Goal: Browse casually: Explore the website without a specific task or goal

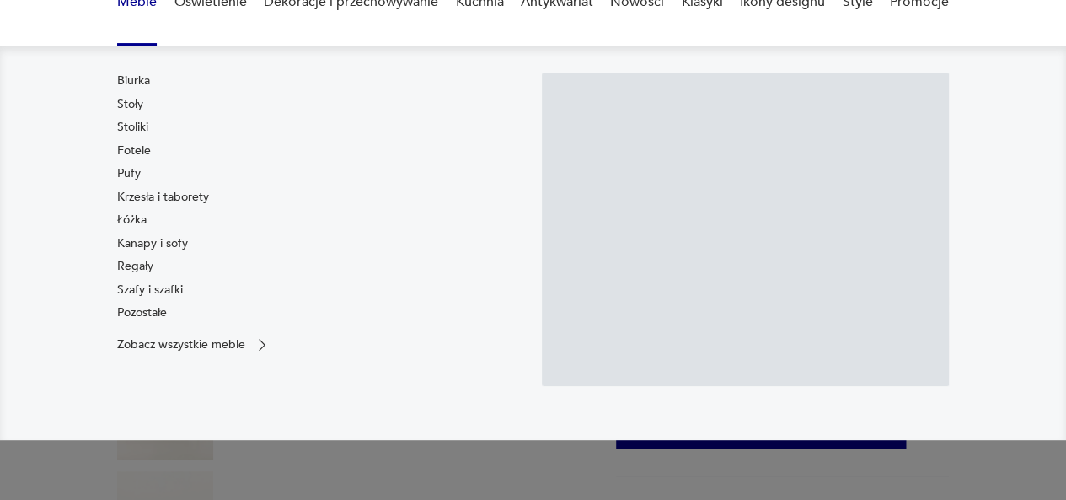
scroll to position [202, 0]
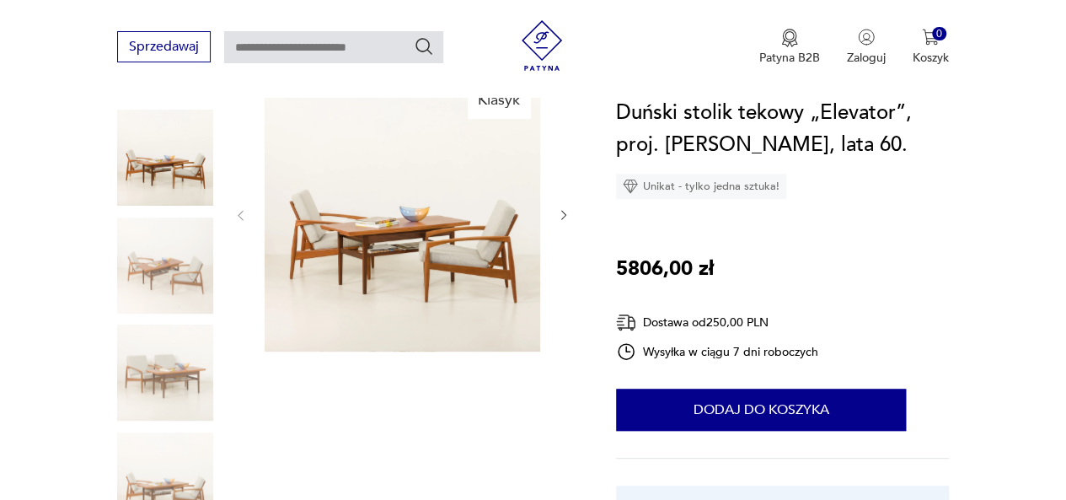
click at [153, 380] on img at bounding box center [165, 373] width 96 height 96
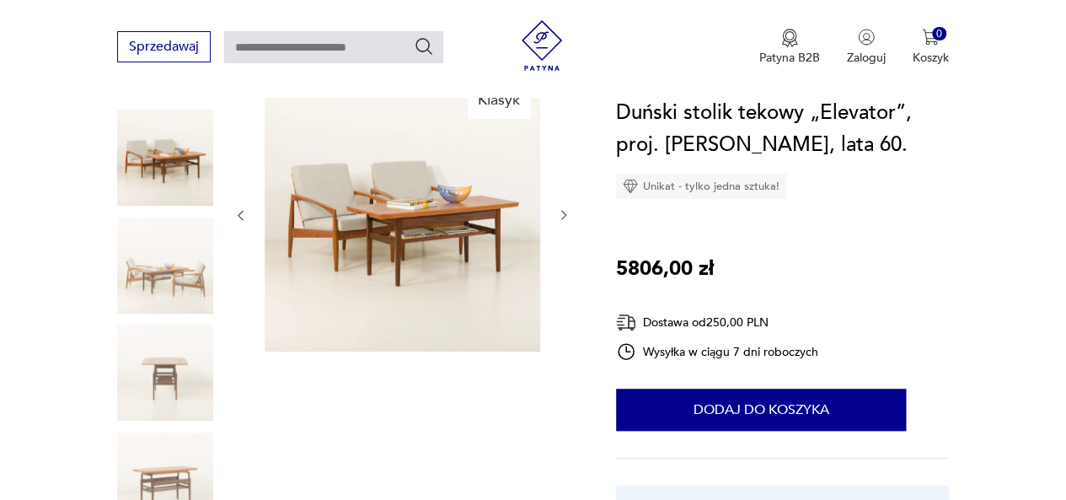
scroll to position [0, 0]
click at [166, 465] on img at bounding box center [165, 480] width 96 height 96
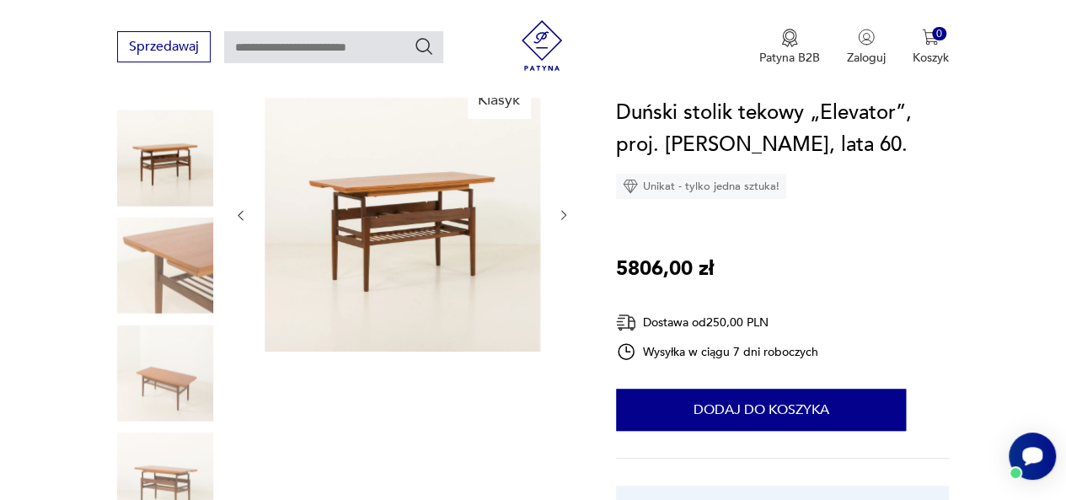
click at [192, 285] on img at bounding box center [165, 266] width 96 height 96
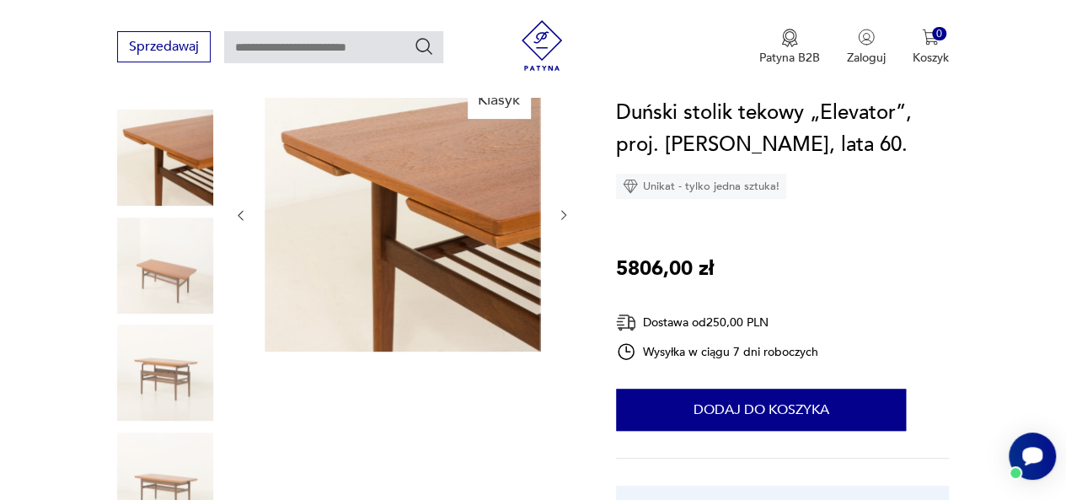
click at [175, 459] on img at bounding box center [165, 480] width 96 height 96
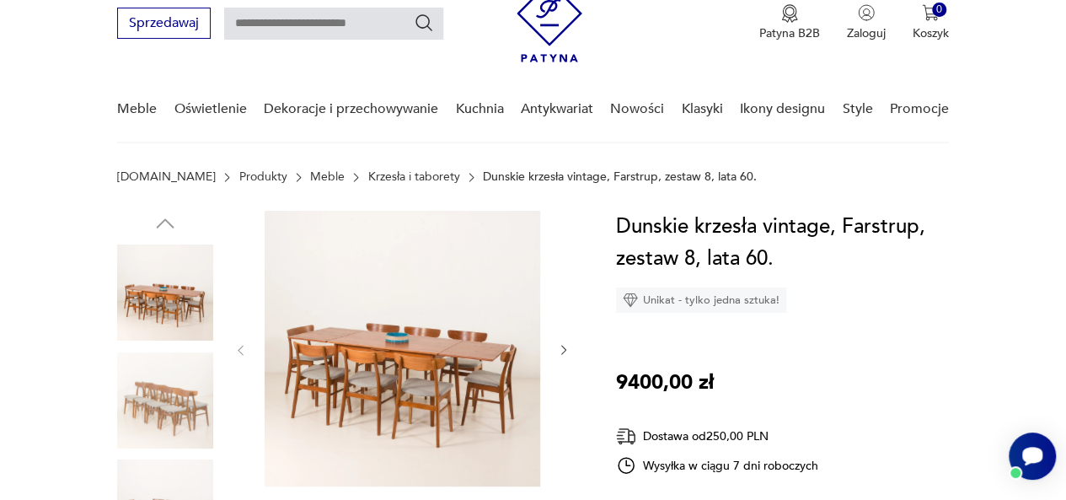
click at [474, 361] on img at bounding box center [403, 349] width 276 height 276
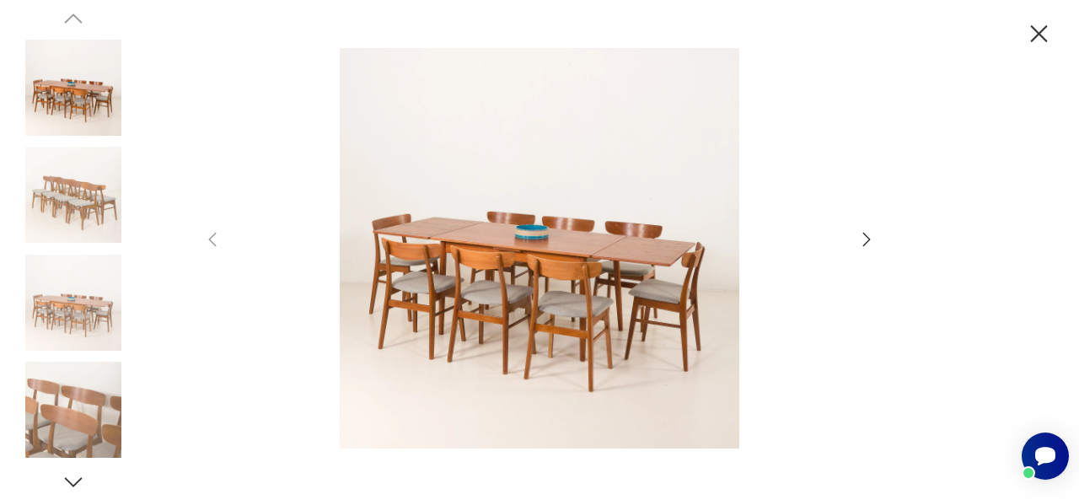
click at [862, 243] on icon "button" at bounding box center [867, 239] width 20 height 20
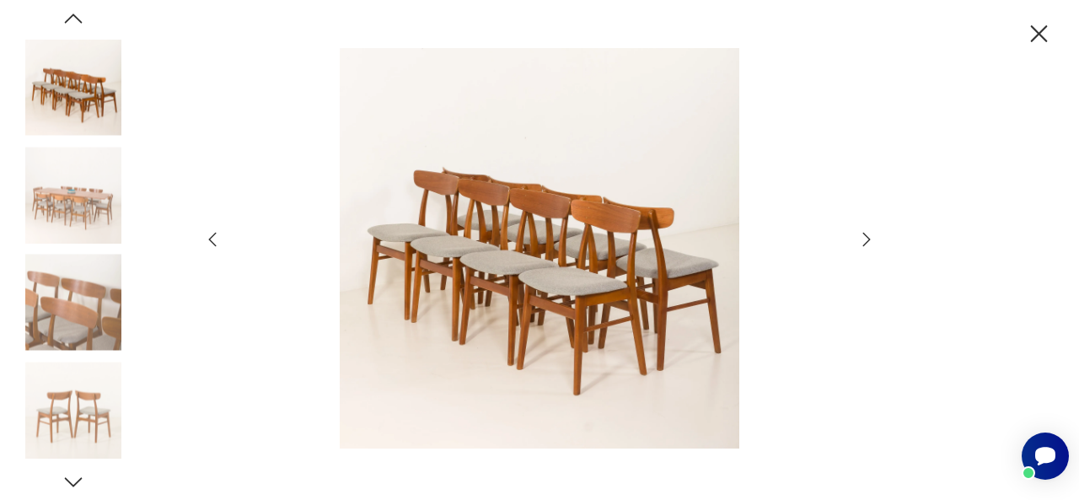
click at [862, 244] on icon "button" at bounding box center [867, 239] width 20 height 20
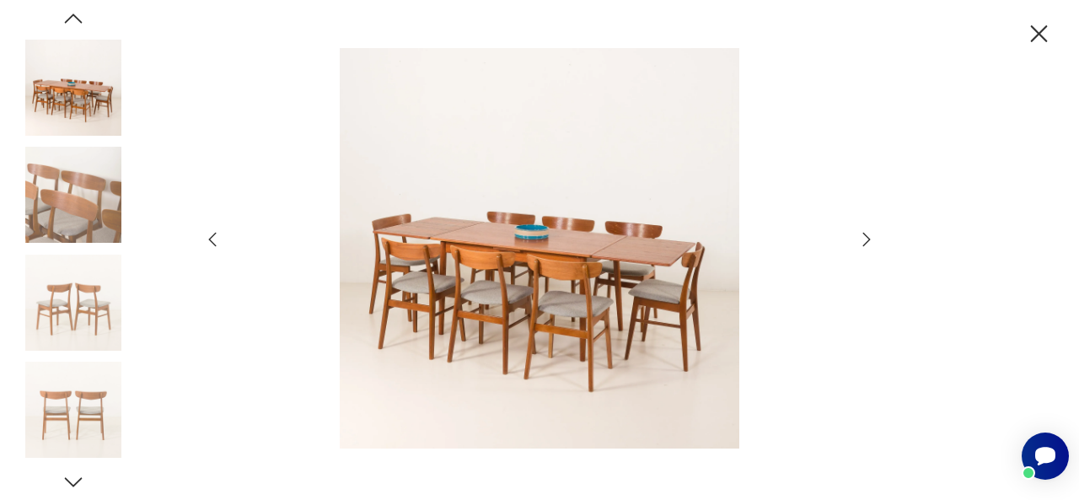
click at [862, 244] on icon "button" at bounding box center [867, 239] width 20 height 20
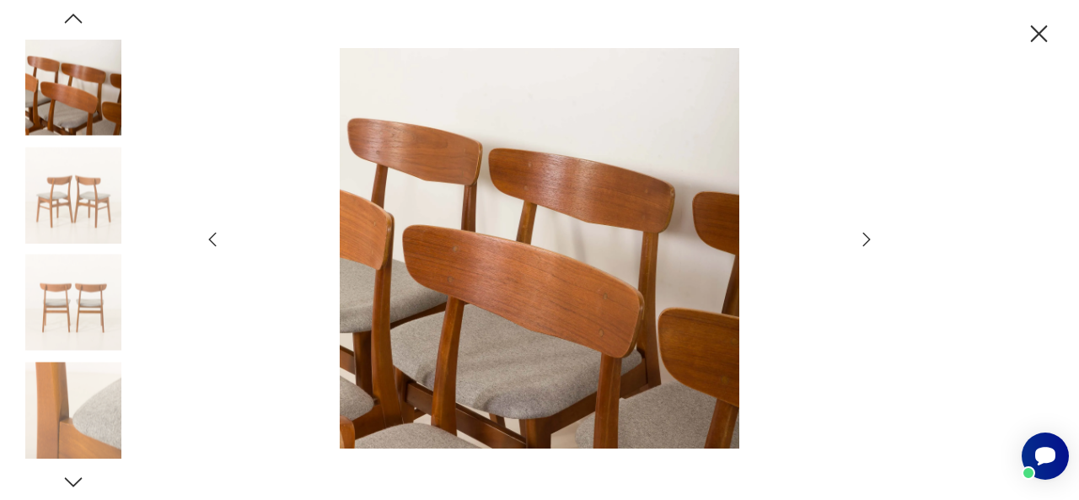
click at [862, 244] on icon "button" at bounding box center [867, 239] width 20 height 20
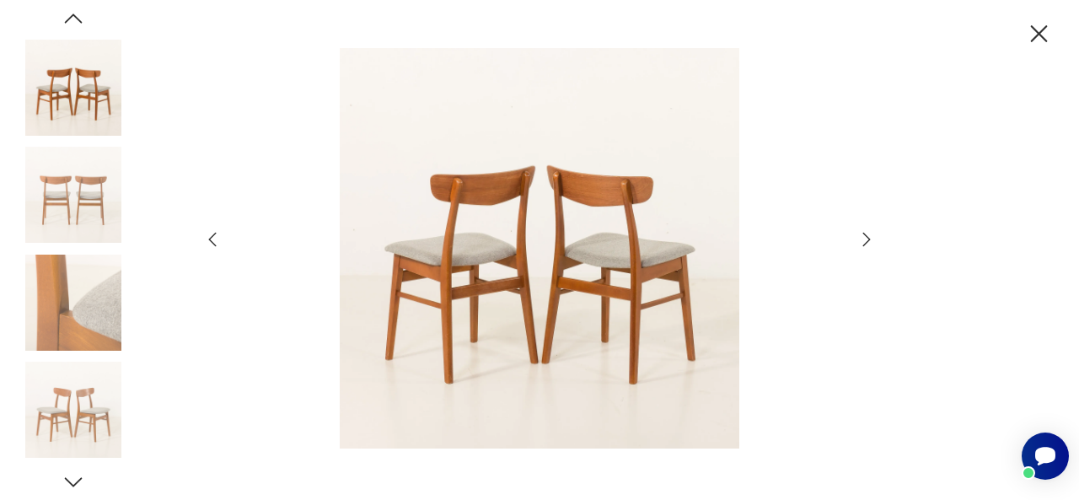
click at [862, 244] on icon "button" at bounding box center [867, 239] width 20 height 20
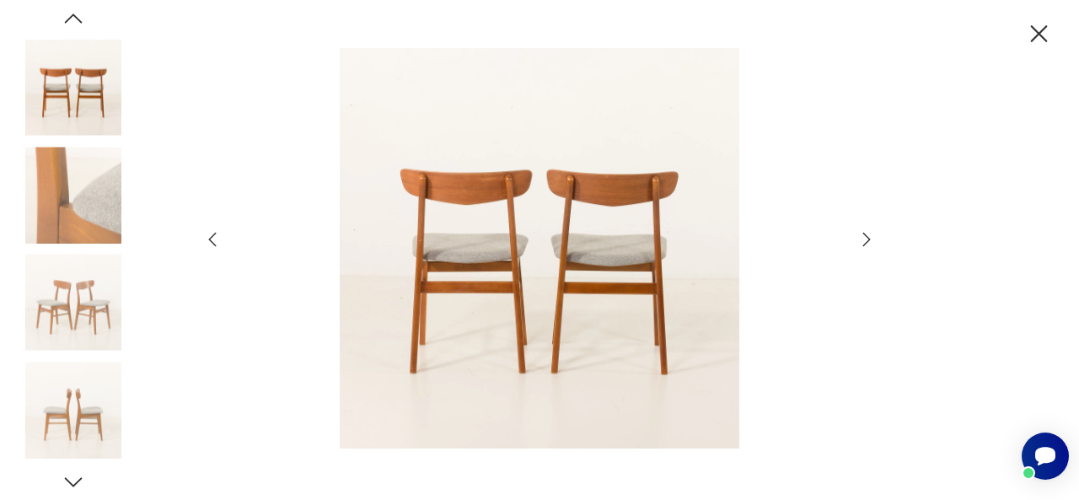
click at [862, 244] on icon "button" at bounding box center [867, 239] width 20 height 20
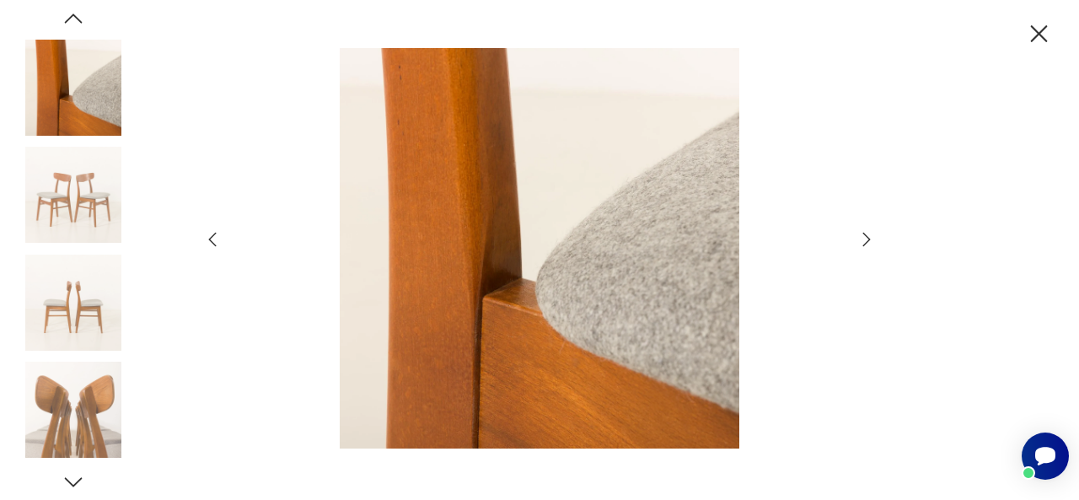
click at [862, 244] on icon "button" at bounding box center [867, 239] width 20 height 20
